Goal: Task Accomplishment & Management: Manage account settings

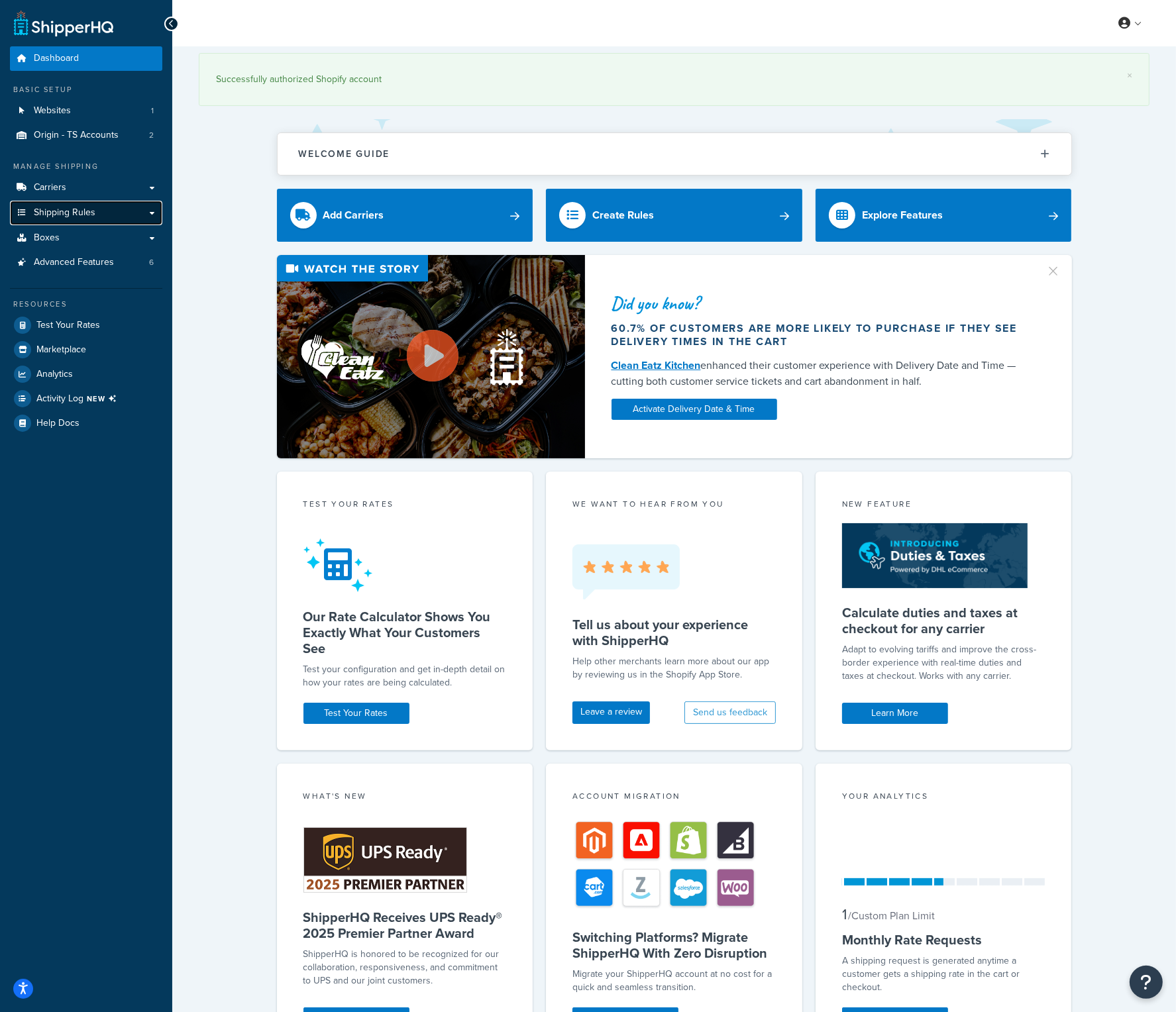
click at [85, 218] on span "Shipping Rules" at bounding box center [64, 213] width 62 height 11
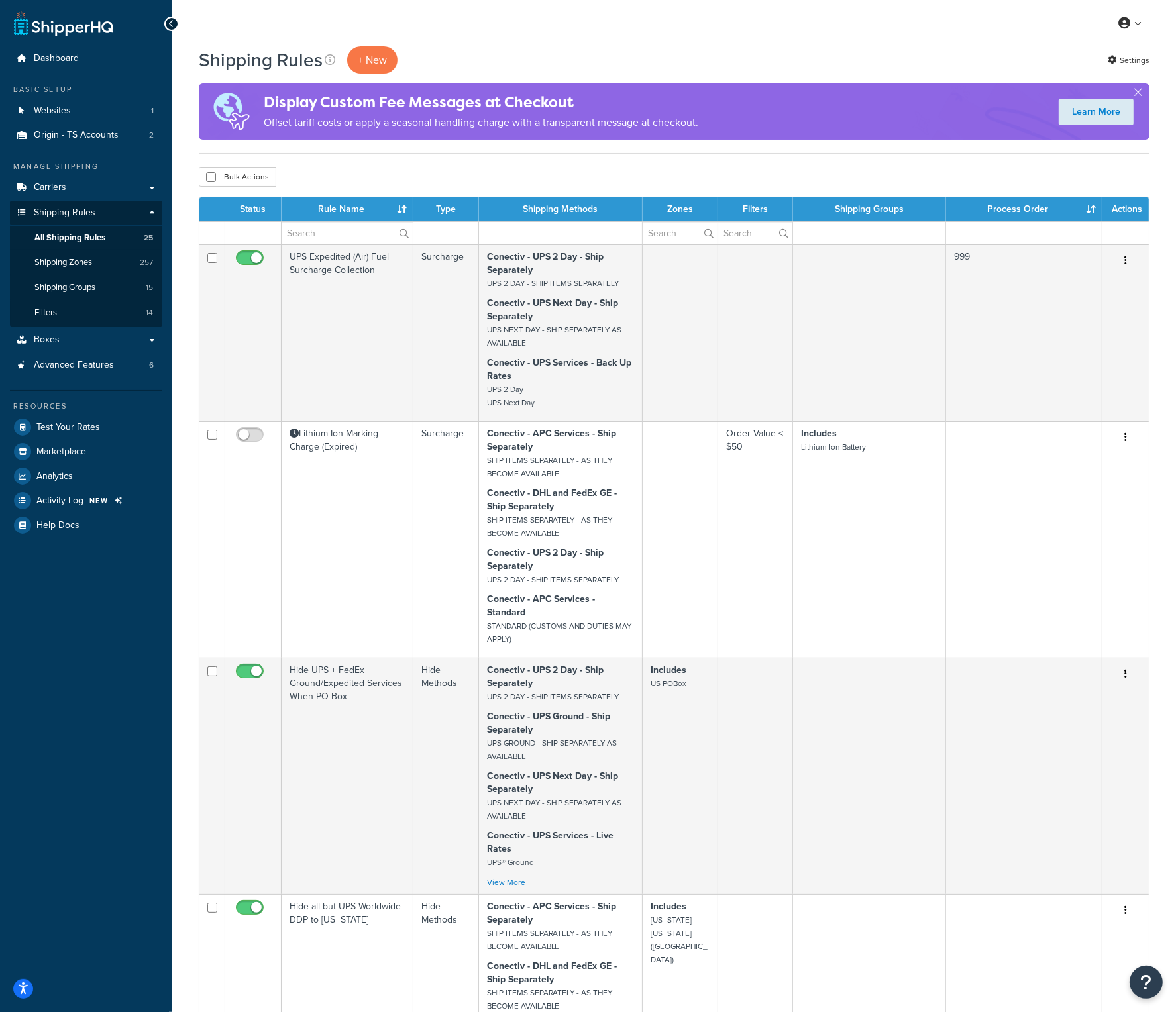
click at [366, 205] on th "Rule Name" at bounding box center [347, 209] width 132 height 24
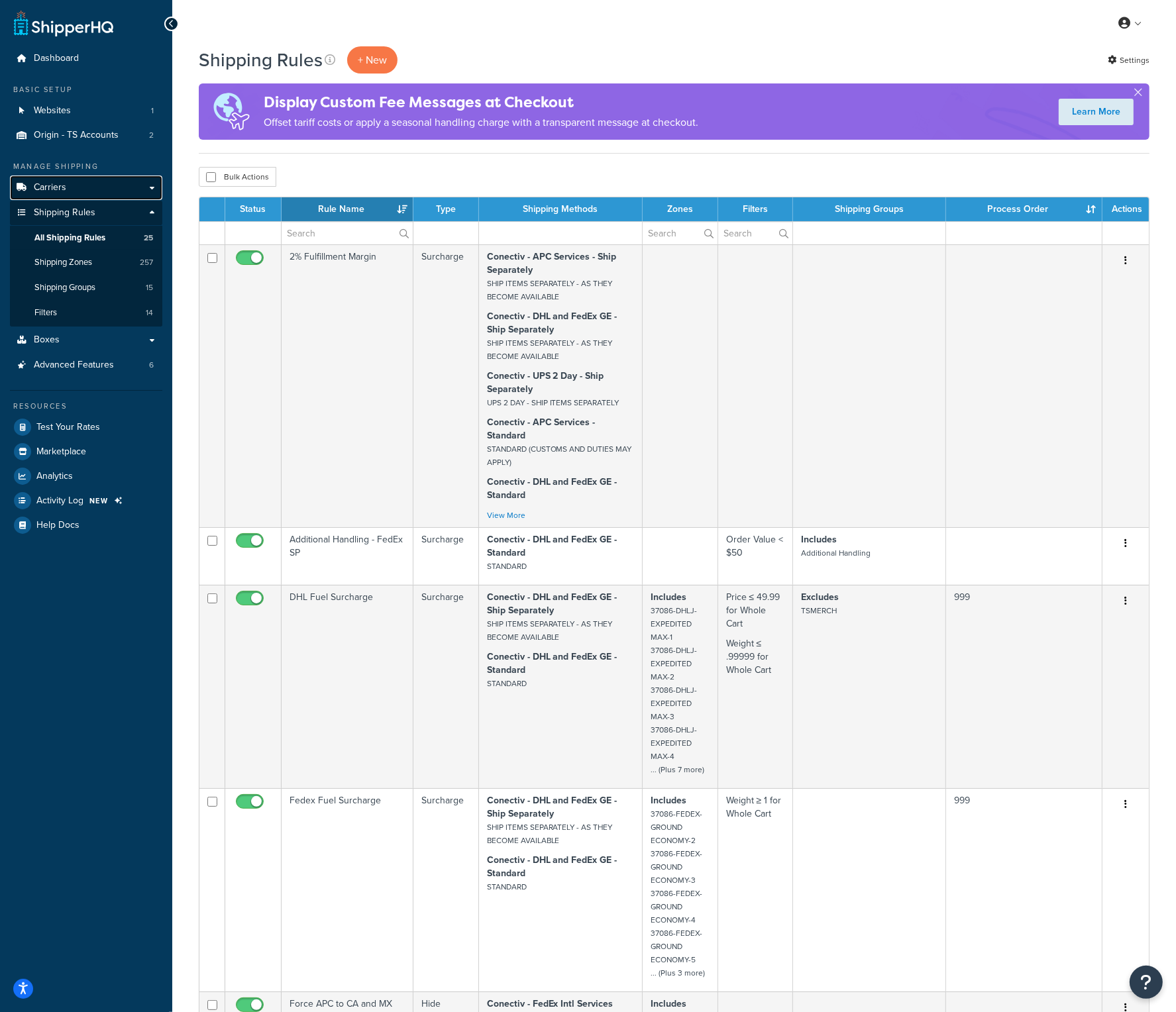
click at [96, 187] on link "Carriers" at bounding box center [86, 188] width 152 height 25
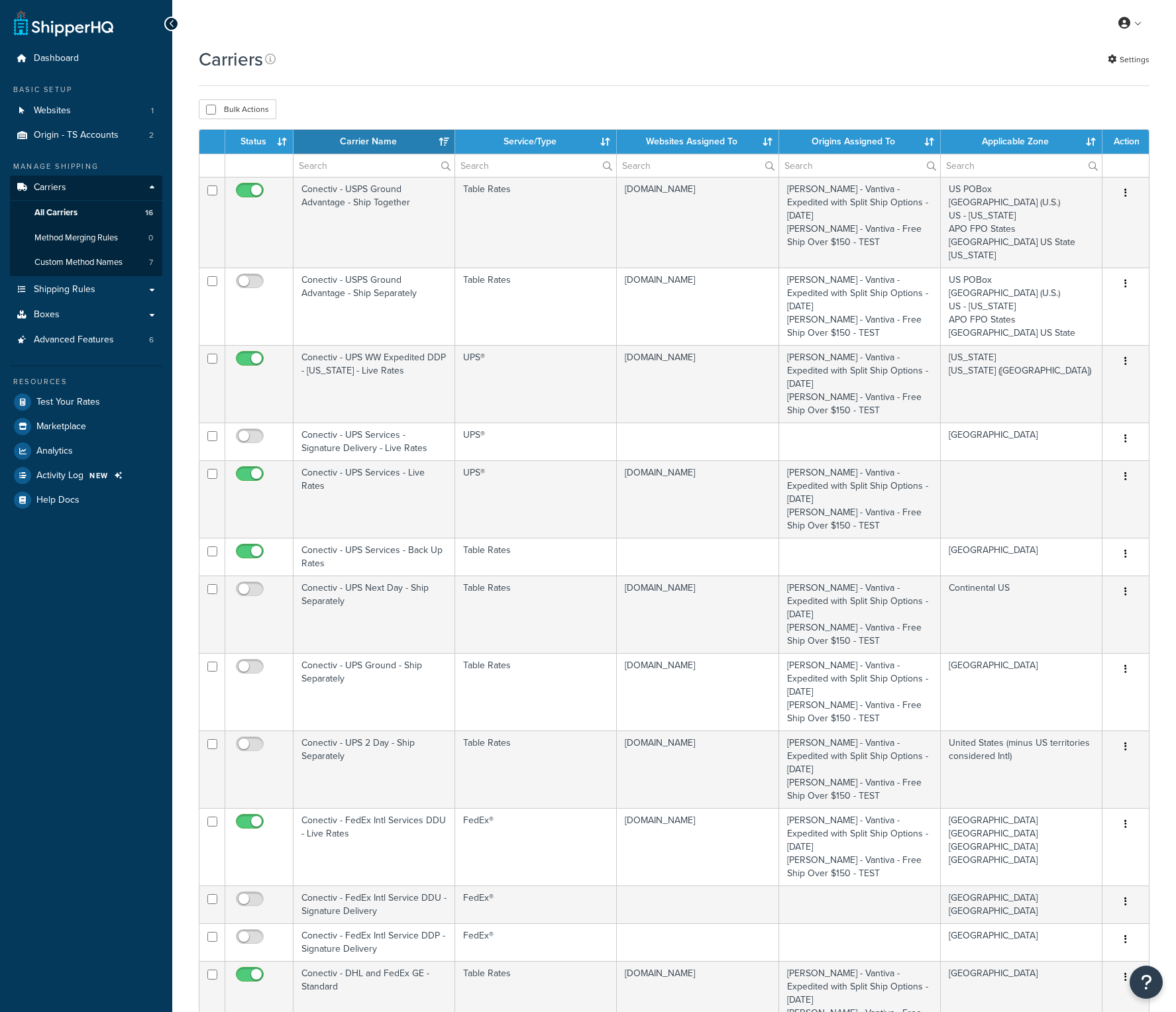
select select "15"
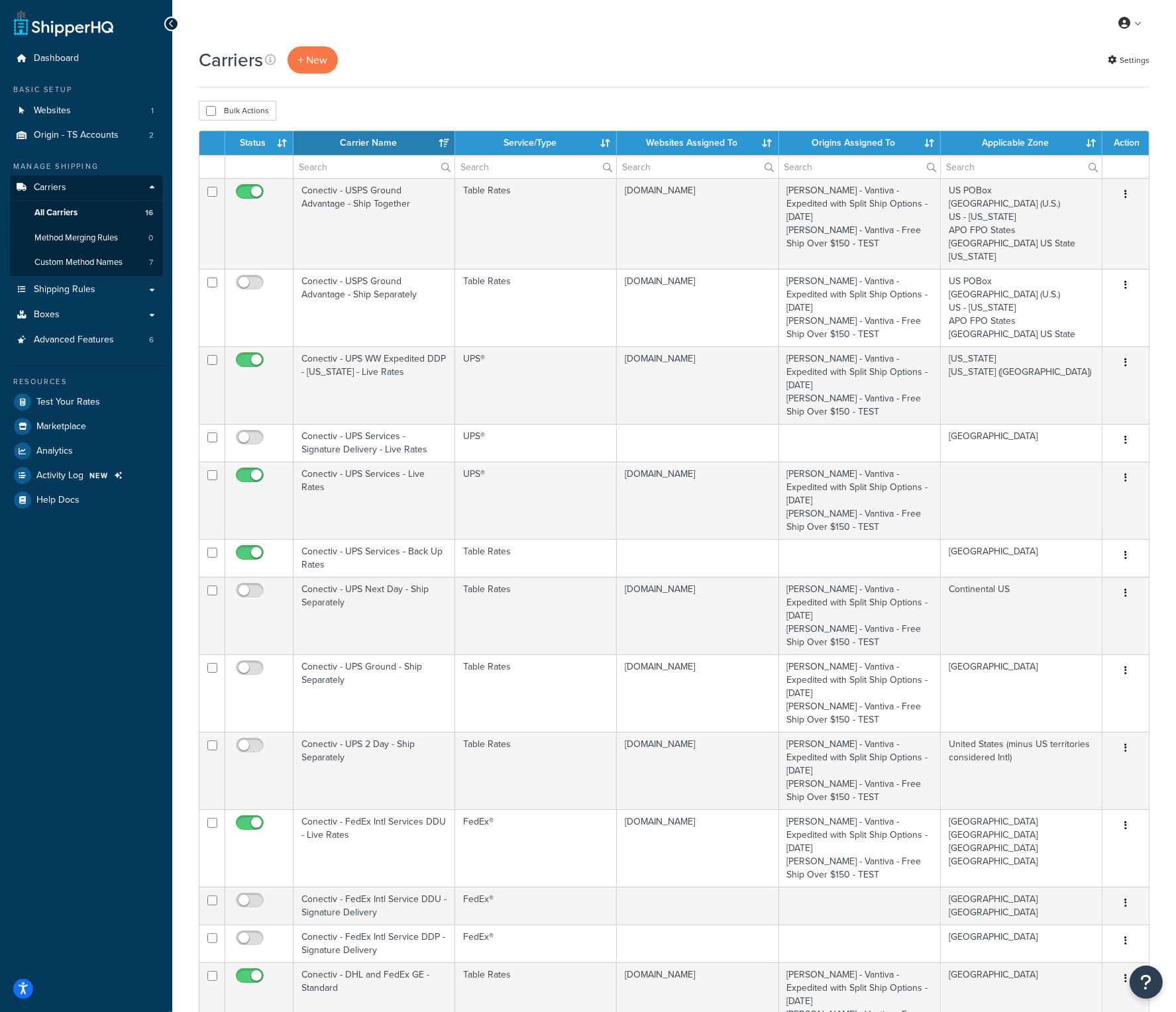
click at [389, 137] on th "Carrier Name" at bounding box center [374, 143] width 161 height 24
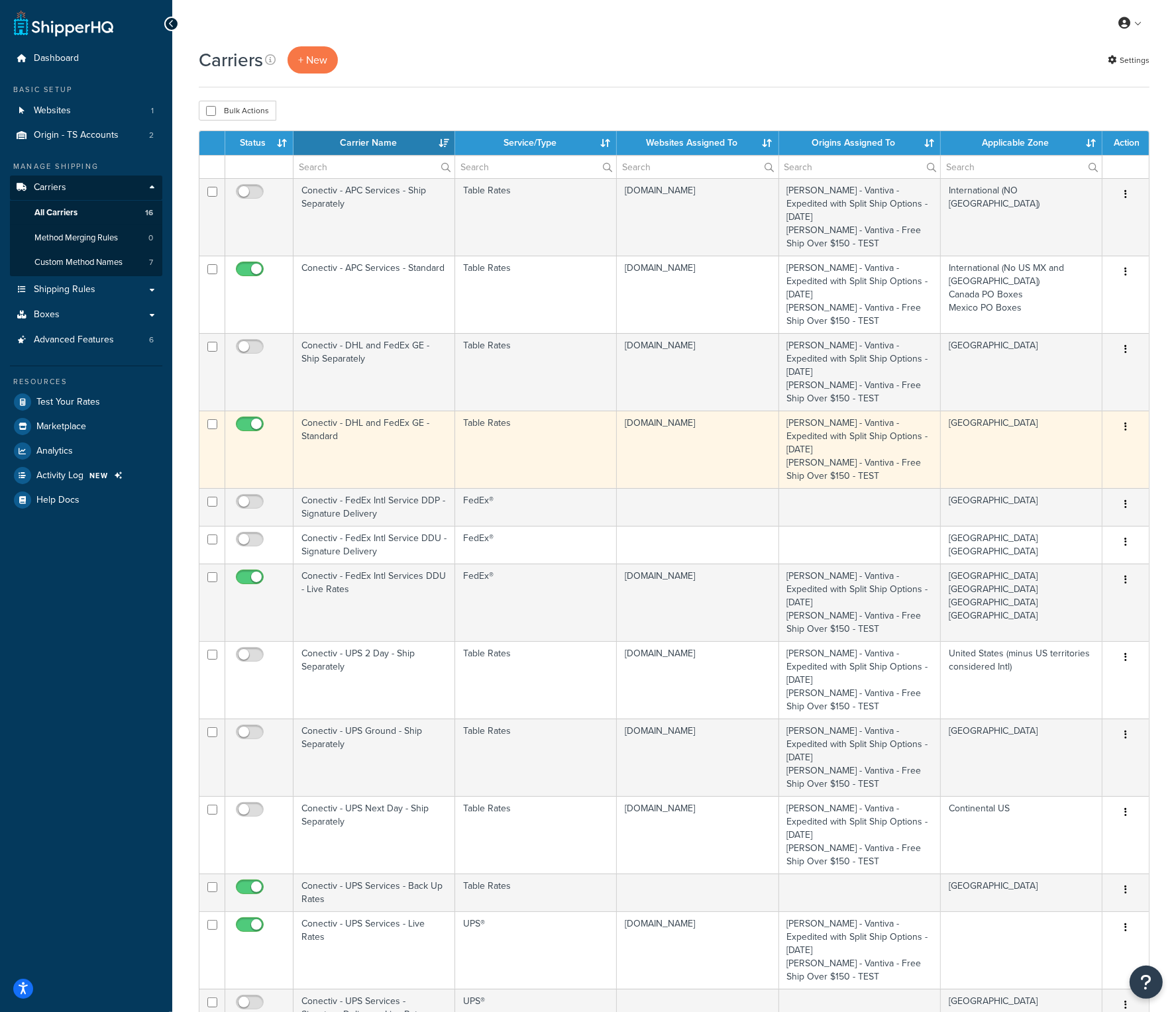
click at [347, 411] on td "Conectiv - DHL and FedEx GE - Standard" at bounding box center [374, 449] width 161 height 77
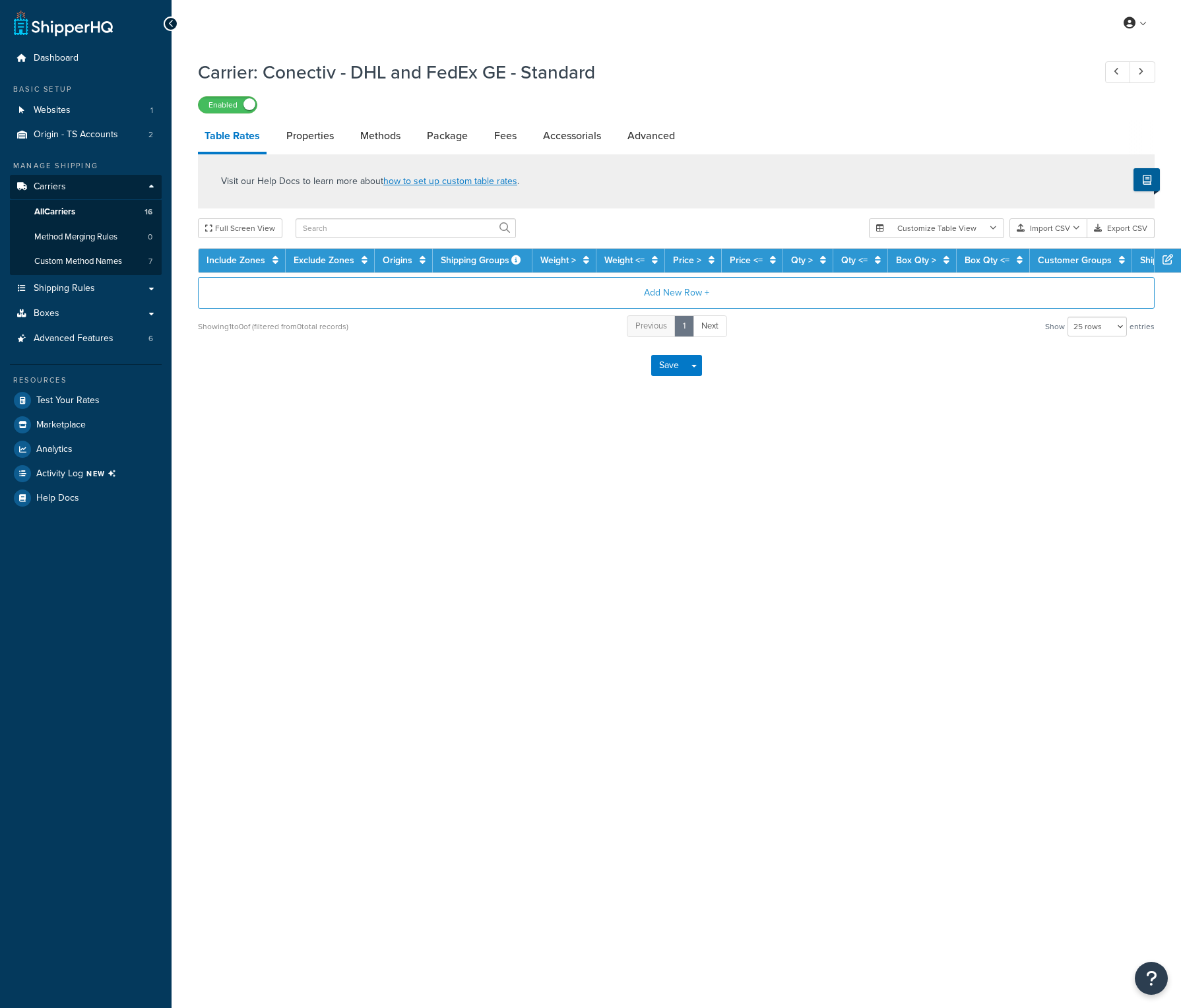
select select "25"
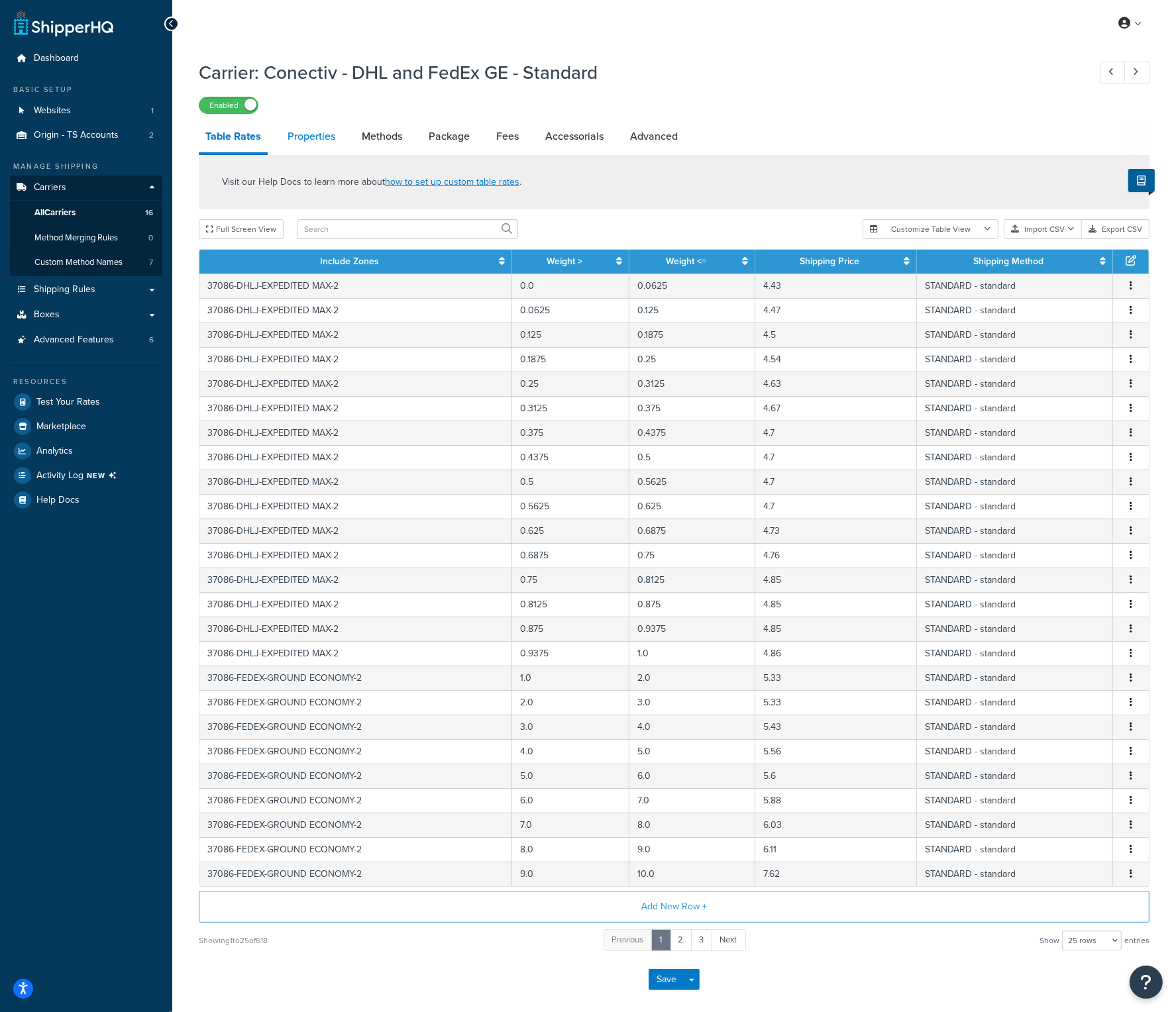
click at [318, 132] on link "Properties" at bounding box center [311, 136] width 61 height 32
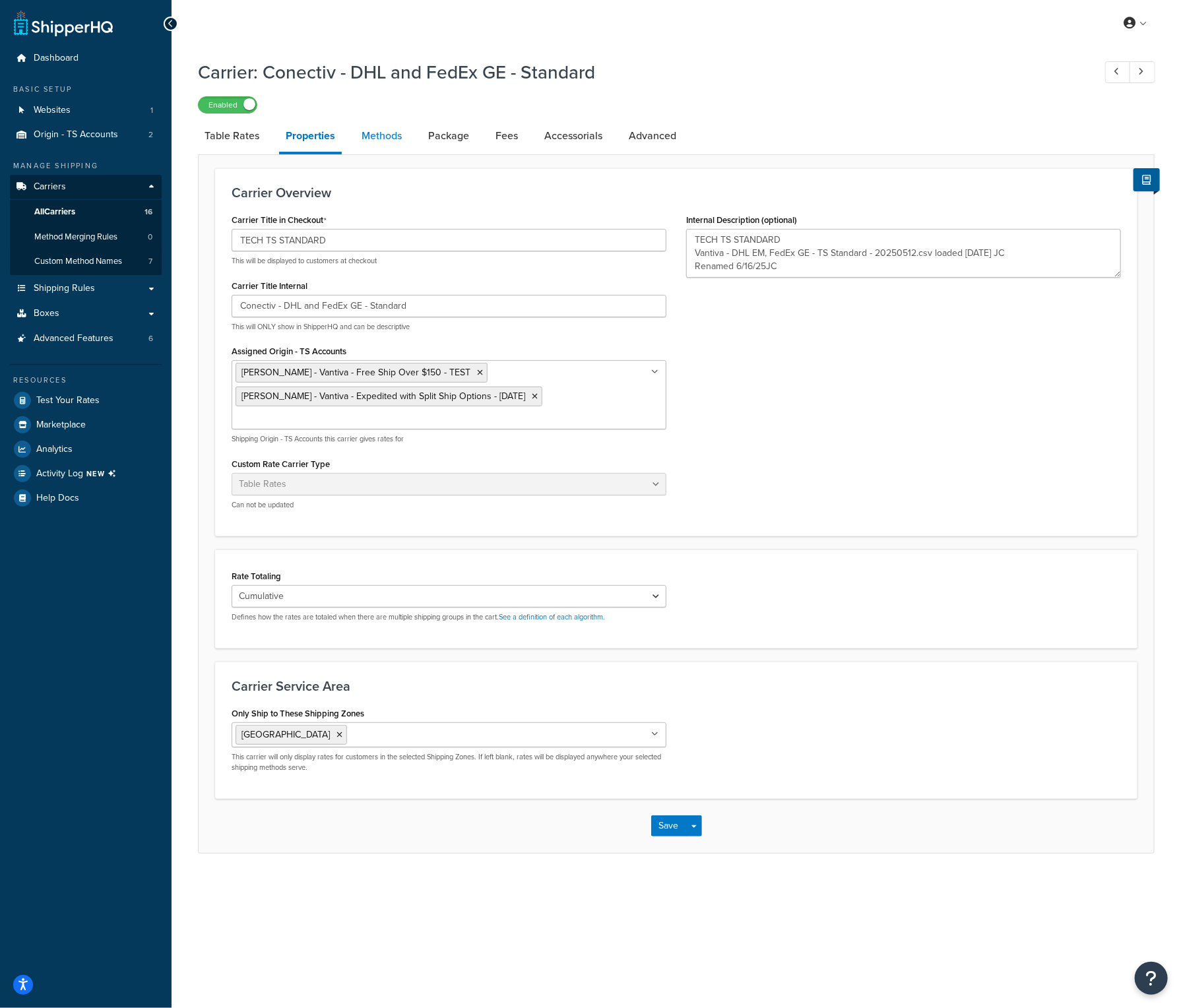
type textarea "TECH TS STANDARD Vantiva - DHL EM, FedEx GE - TS Standard - 20250512.csv loaded…"
click at [369, 133] on link "Methods" at bounding box center [381, 136] width 53 height 32
select select "25"
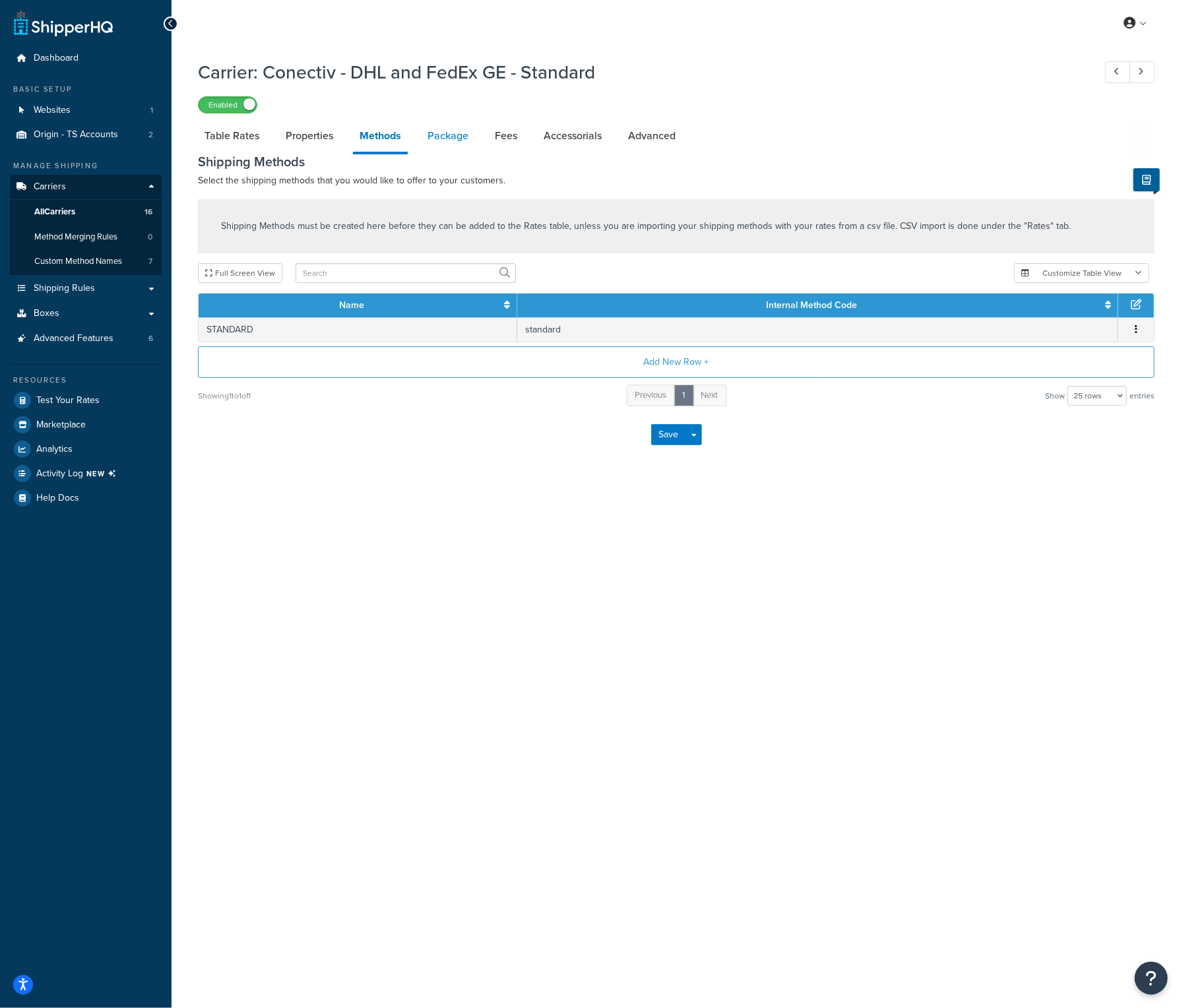
click at [454, 135] on link "Package" at bounding box center [447, 136] width 54 height 32
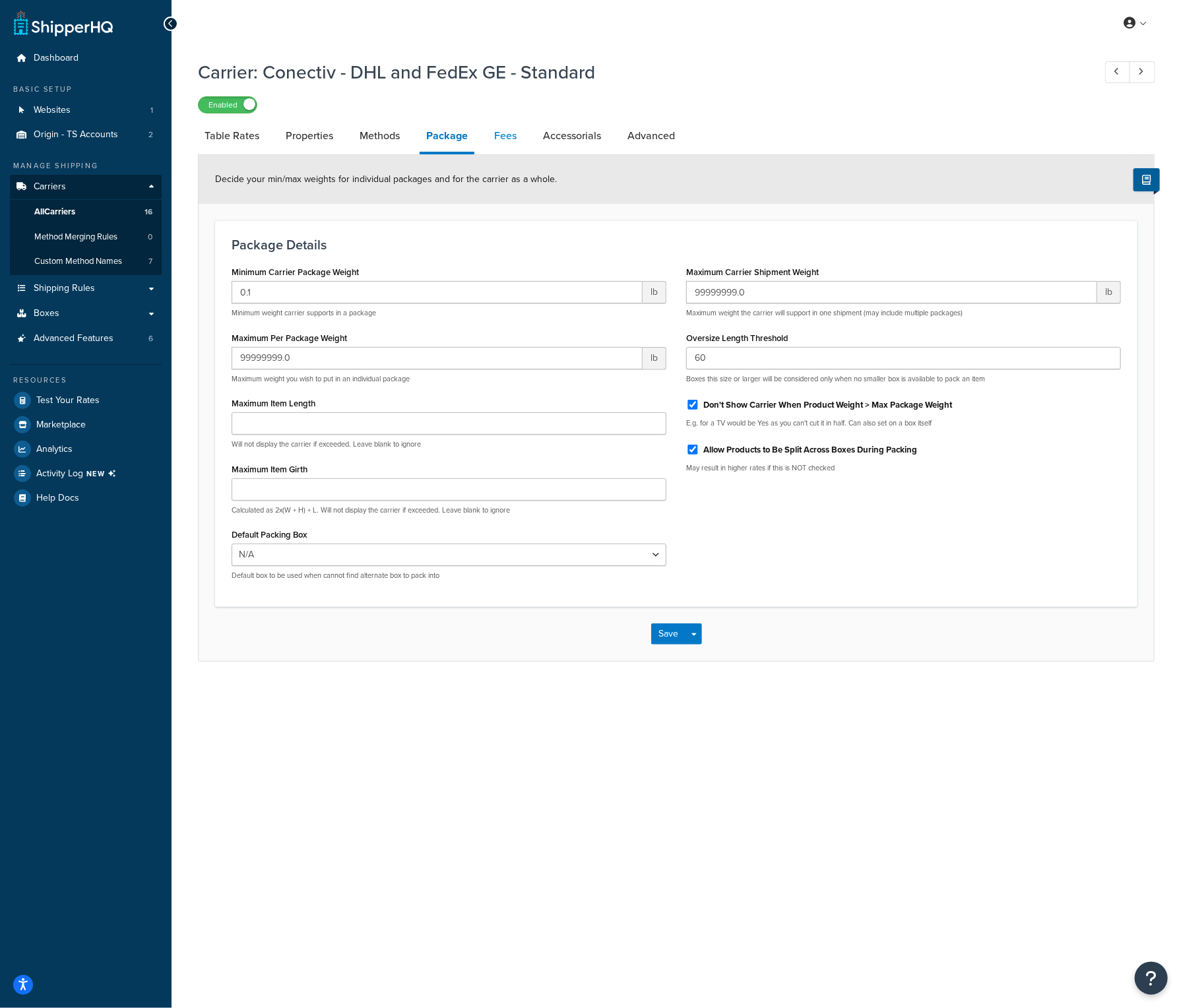
click at [499, 132] on link "Fees" at bounding box center [505, 136] width 35 height 32
select select "AFTER"
